Goal: Task Accomplishment & Management: Manage account settings

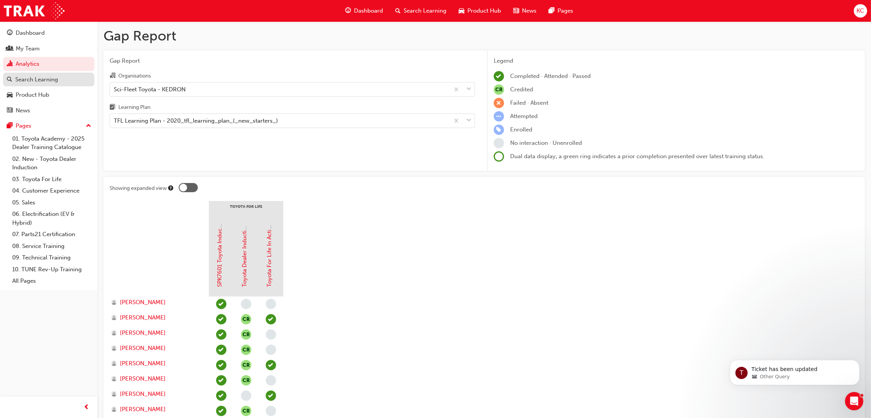
click at [27, 80] on div "Search Learning" at bounding box center [36, 79] width 43 height 9
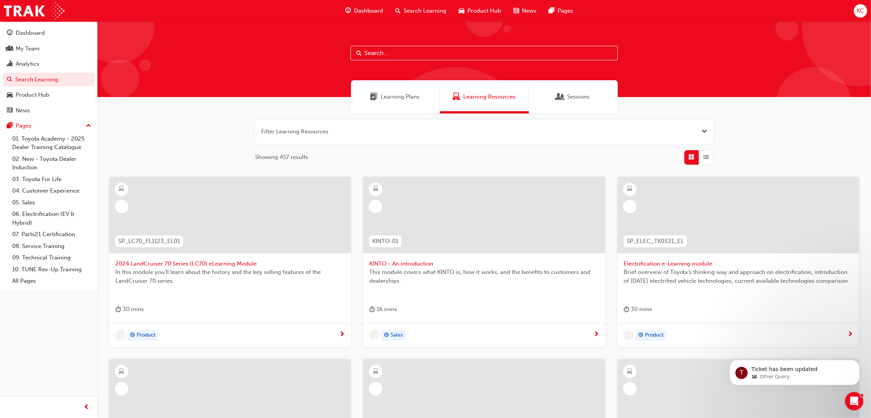
click at [384, 52] on input "text" at bounding box center [483, 53] width 267 height 15
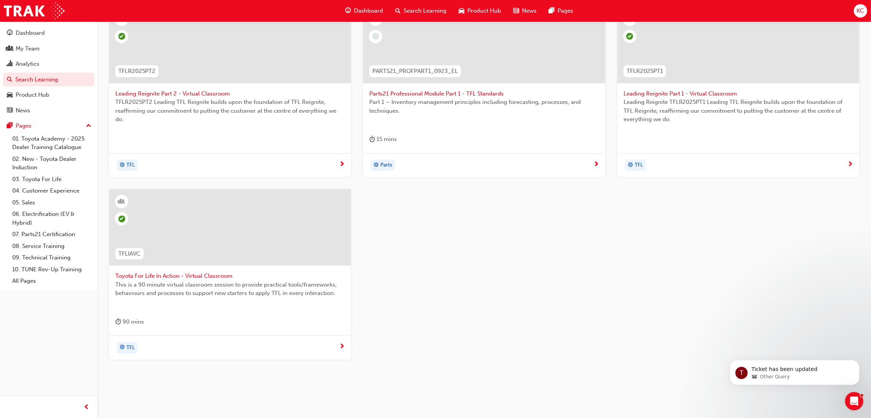
scroll to position [171, 0]
type input "TFL"
click at [184, 273] on span "Toyota For Life In Action - Virtual Classroom" at bounding box center [229, 274] width 229 height 9
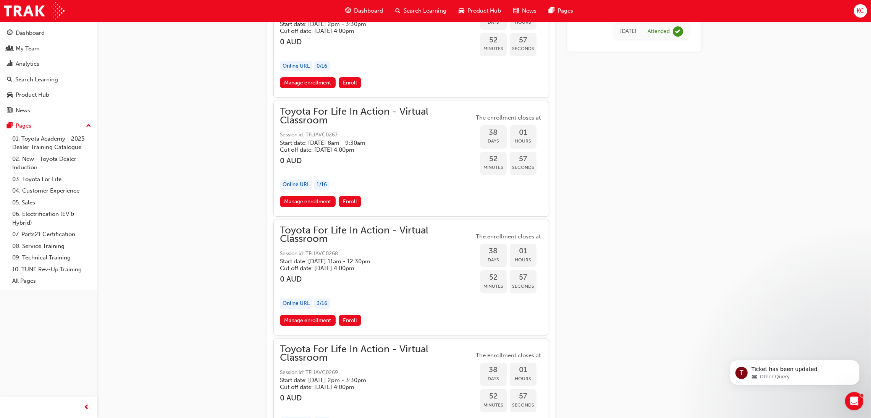
scroll to position [8590, 0]
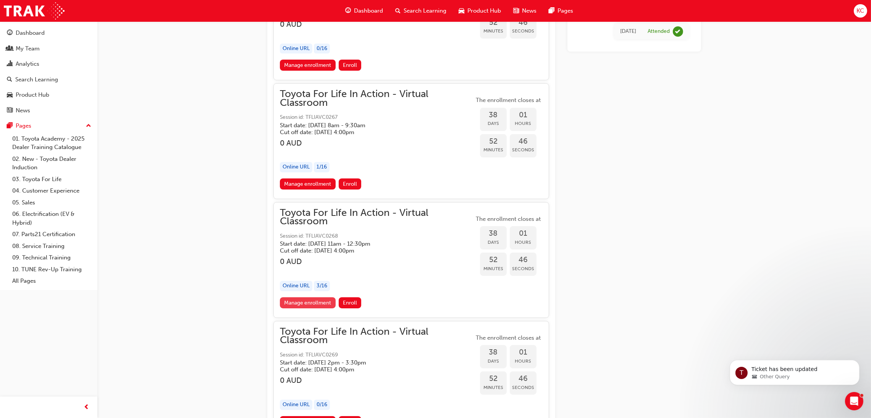
click at [312, 306] on link "Manage enrollment" at bounding box center [308, 302] width 56 height 11
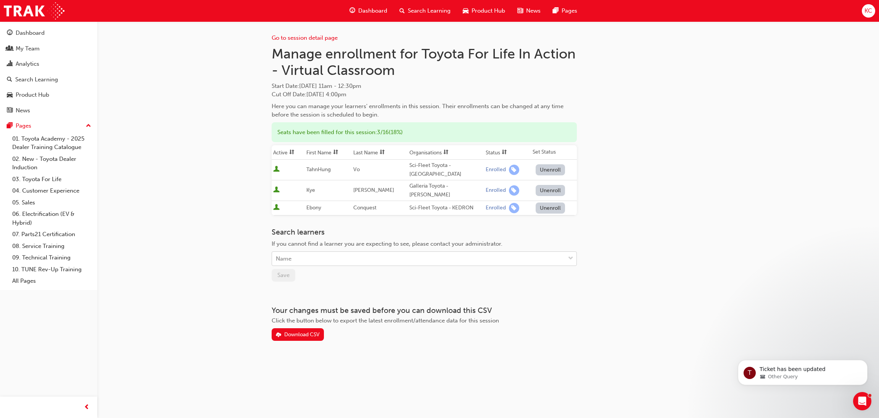
click at [344, 252] on div "Name" at bounding box center [418, 258] width 293 height 13
type input "Cowd"
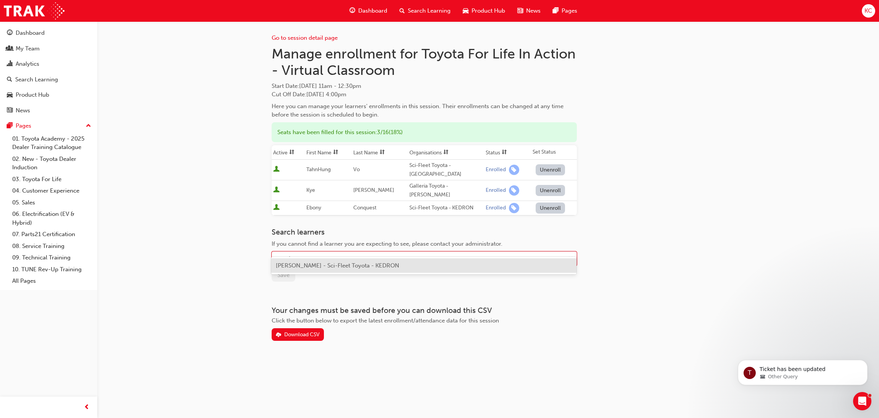
click at [317, 270] on div "[PERSON_NAME] - Sci-Fleet Toyota - KEDRON" at bounding box center [423, 265] width 305 height 15
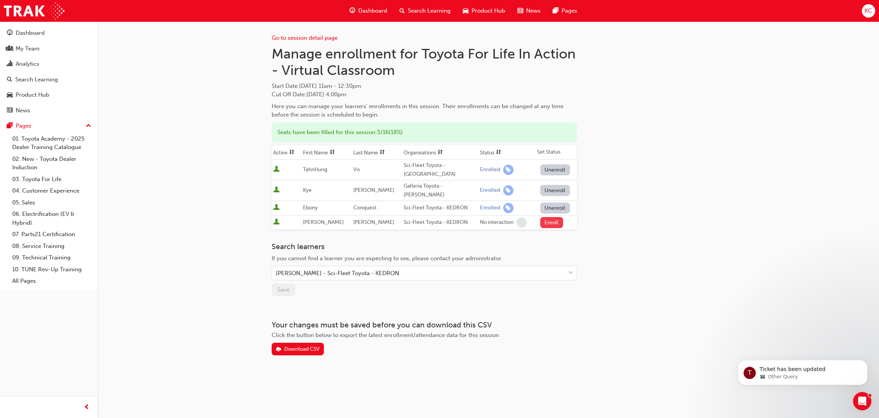
click at [551, 217] on button "Enroll" at bounding box center [551, 222] width 23 height 11
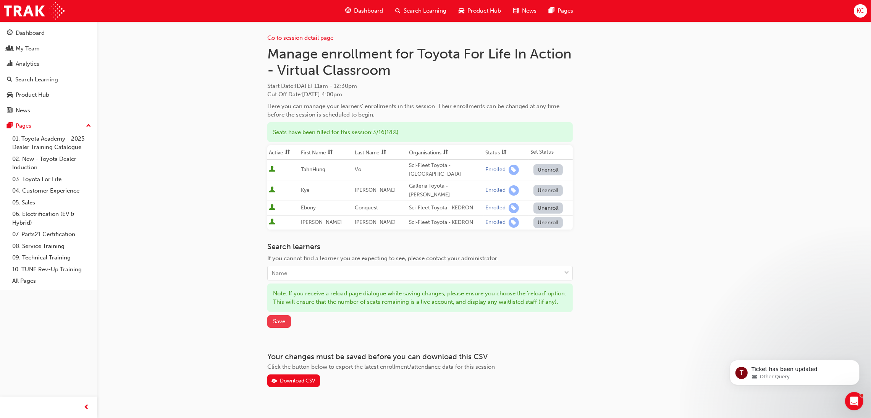
click at [279, 318] on span "Save" at bounding box center [279, 321] width 12 height 7
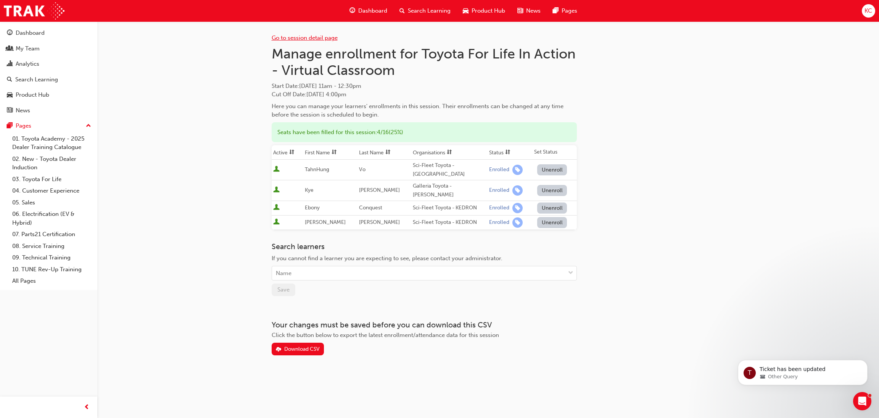
click at [308, 35] on link "Go to session detail page" at bounding box center [305, 37] width 66 height 7
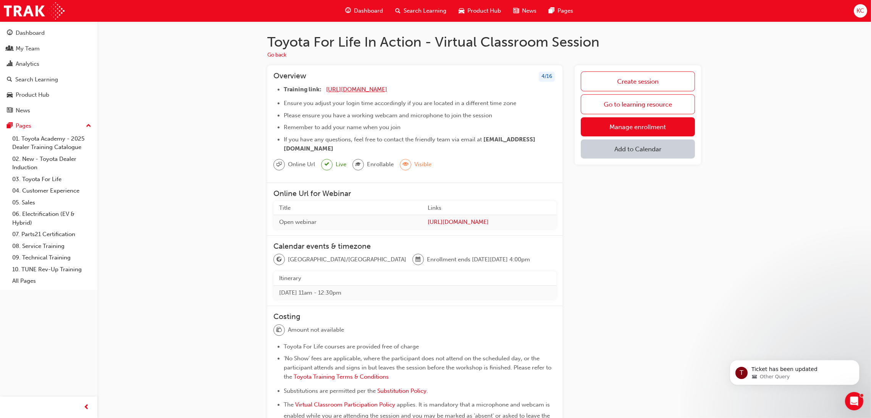
click at [358, 91] on span "[URL][DOMAIN_NAME]" at bounding box center [356, 89] width 61 height 7
